Goal: Task Accomplishment & Management: Complete application form

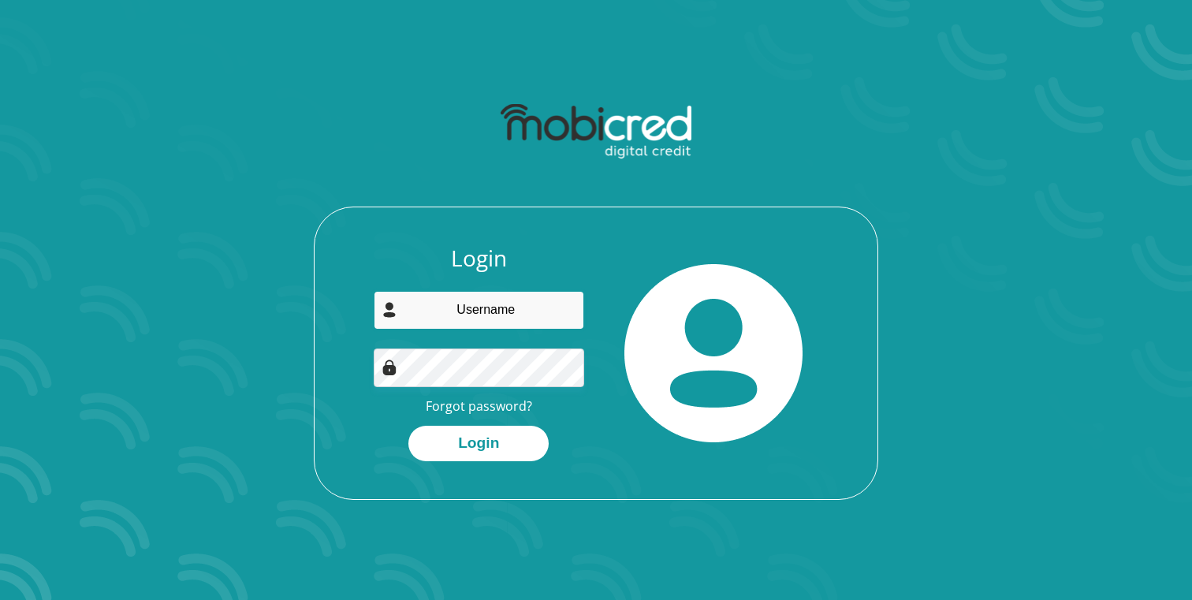
click at [487, 318] on input "email" at bounding box center [479, 310] width 211 height 39
type input "enoptic81@gmail.com"
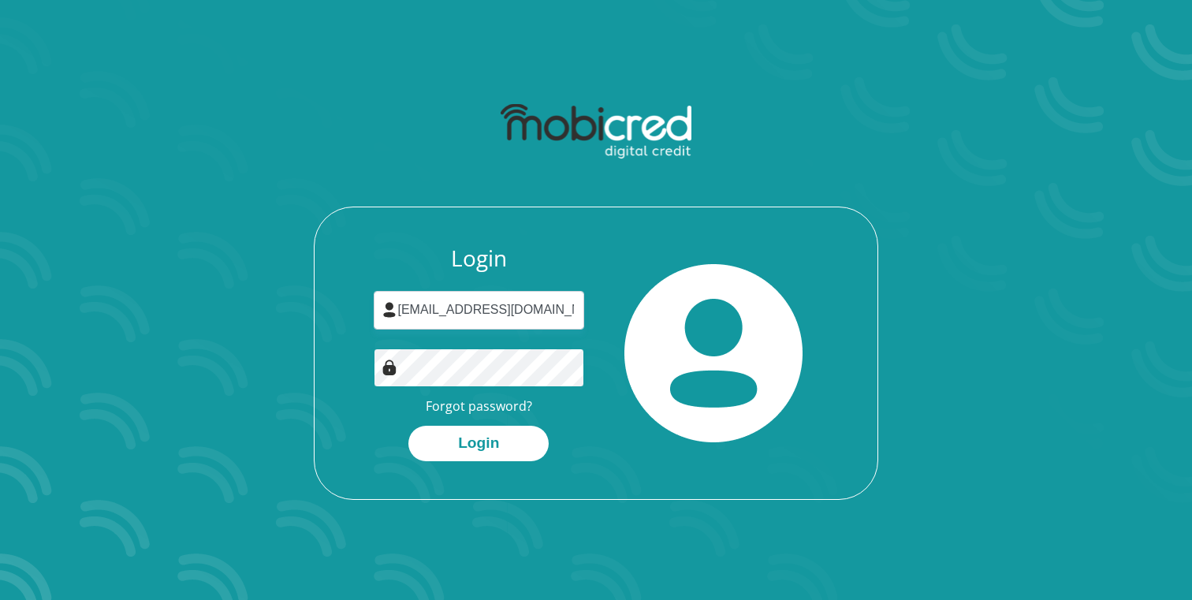
click at [408, 426] on button "Login" at bounding box center [478, 443] width 140 height 35
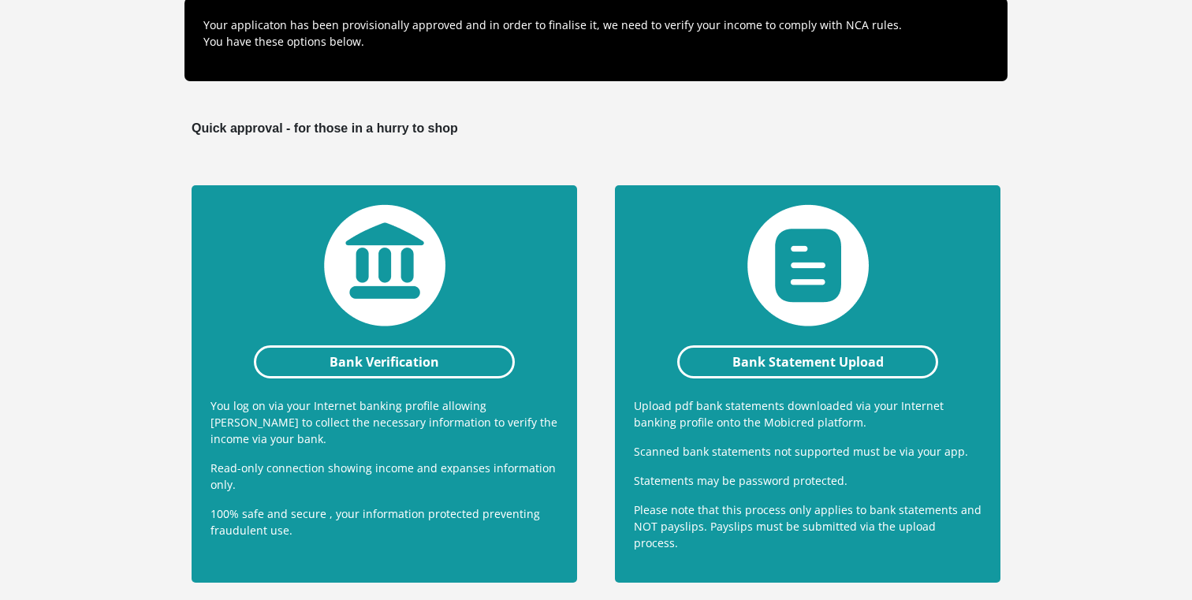
scroll to position [207, 0]
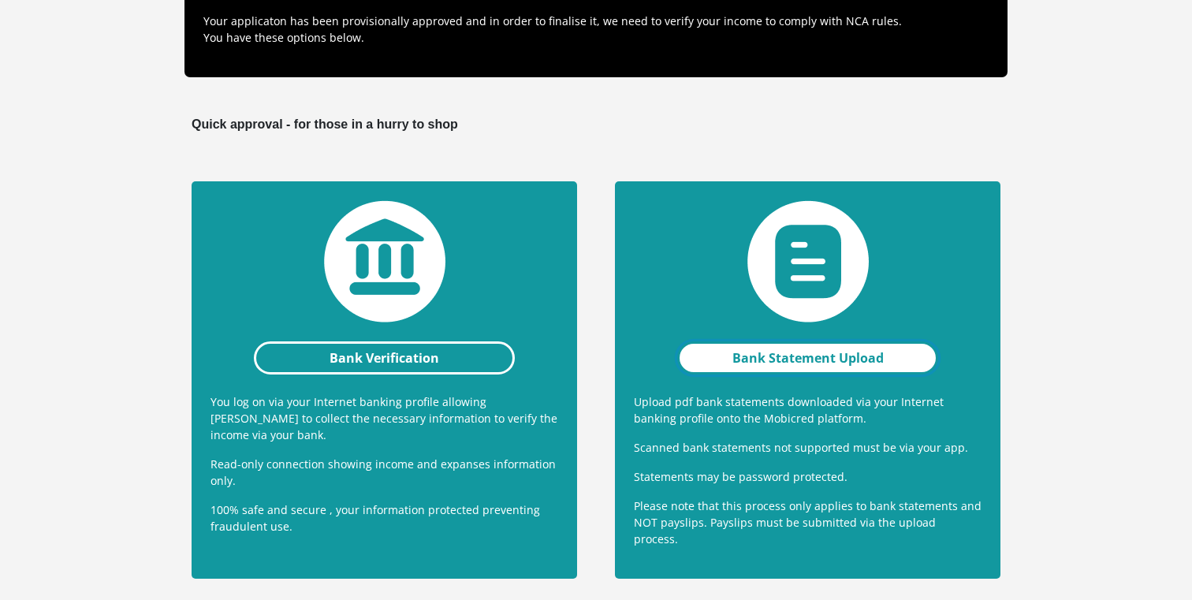
click at [780, 351] on link "Bank Statement Upload" at bounding box center [807, 357] width 261 height 33
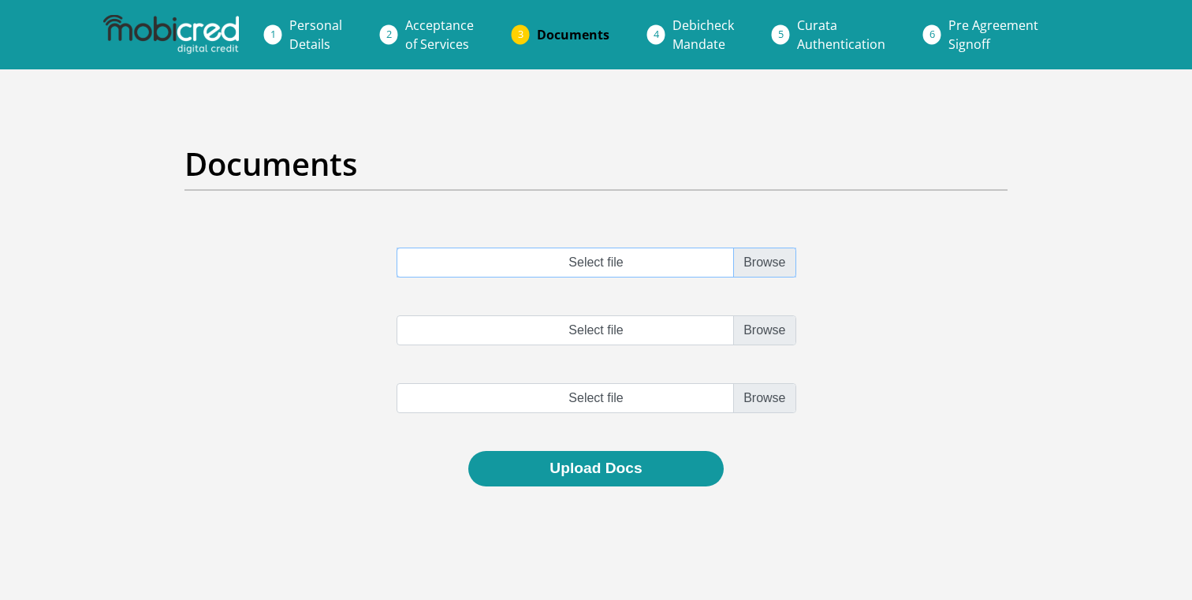
click at [763, 259] on input "Select file" at bounding box center [597, 263] width 400 height 30
type input "C:\fakepath\ABSA - July.pdf"
click at [781, 332] on input "Select file" at bounding box center [597, 330] width 400 height 30
type input "C:\fakepath\ABSA-Aug.pdf"
click at [770, 397] on input "file" at bounding box center [597, 398] width 400 height 30
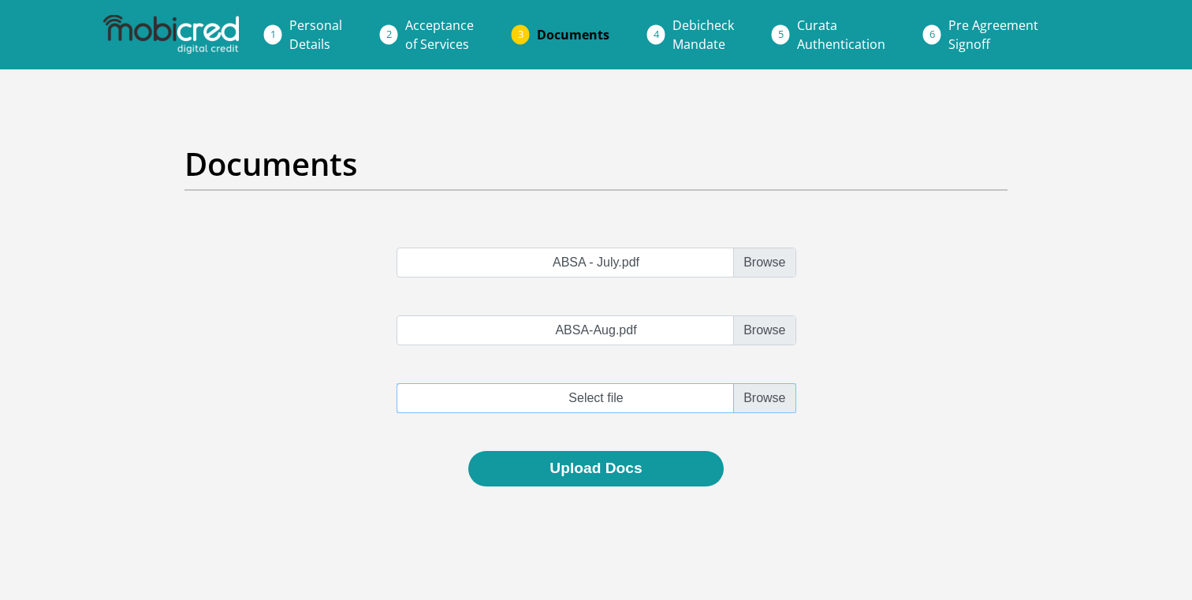
type input "C:\fakepath\ABSA - Sep.pdf"
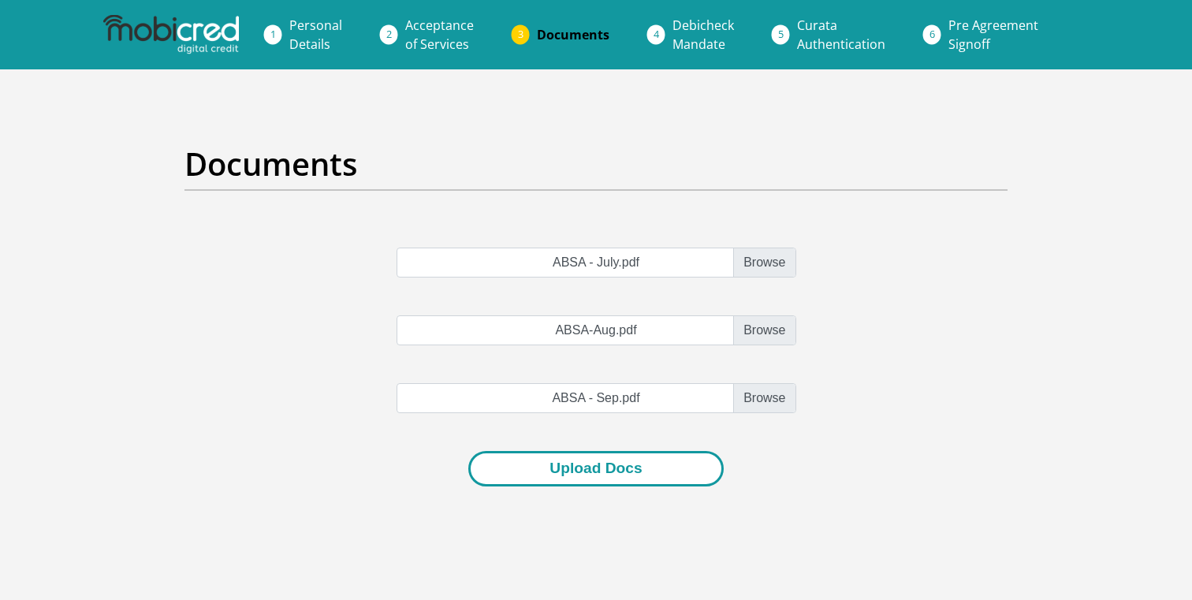
click at [581, 465] on button "Upload Docs" at bounding box center [595, 468] width 255 height 35
